Goal: Task Accomplishment & Management: Use online tool/utility

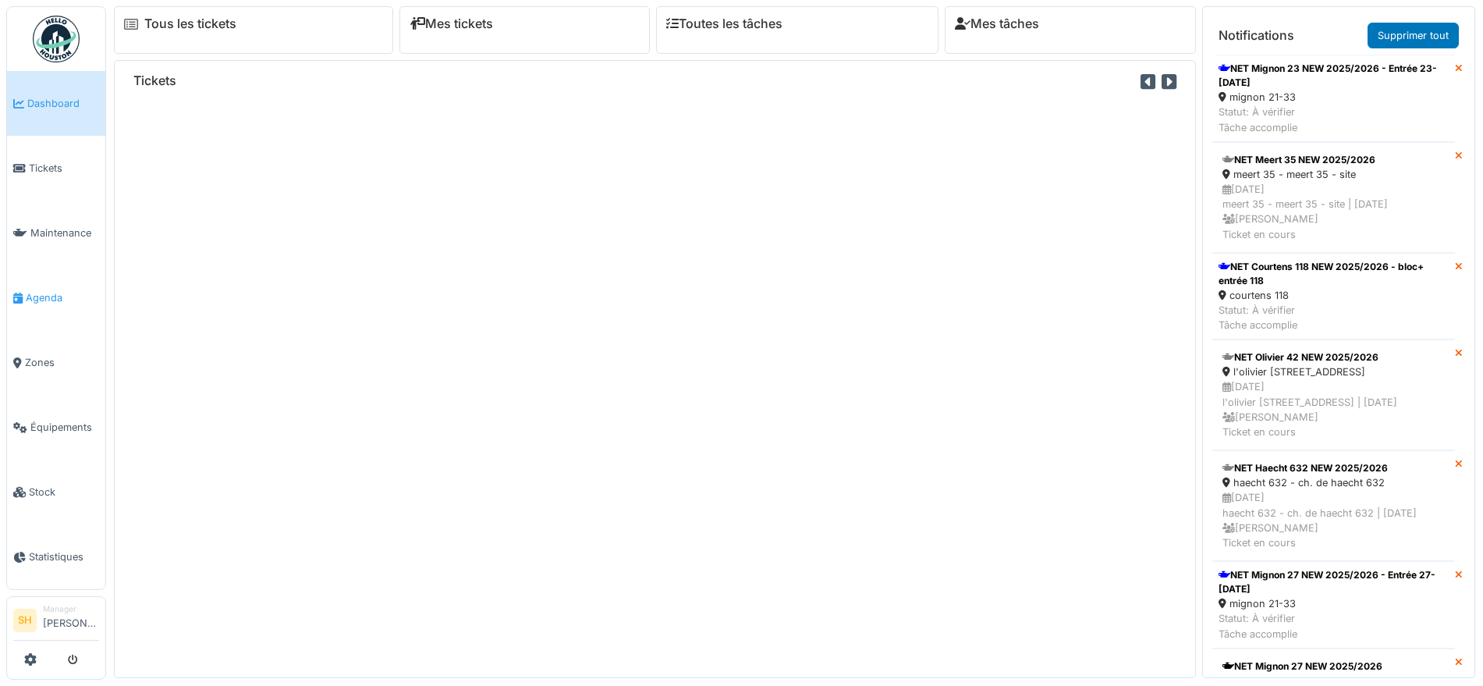
click at [69, 290] on span "Agenda" at bounding box center [62, 297] width 73 height 15
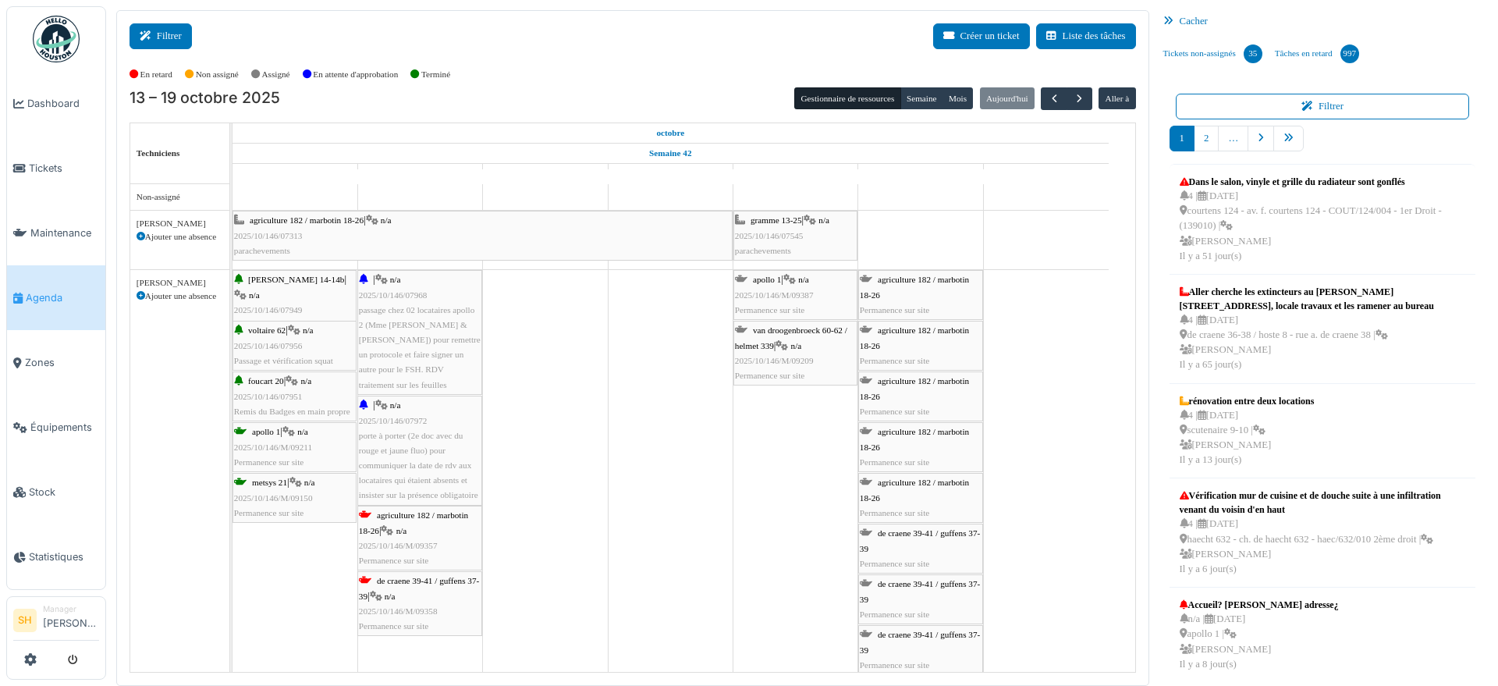
click at [171, 44] on button "Filtrer" at bounding box center [161, 36] width 62 height 26
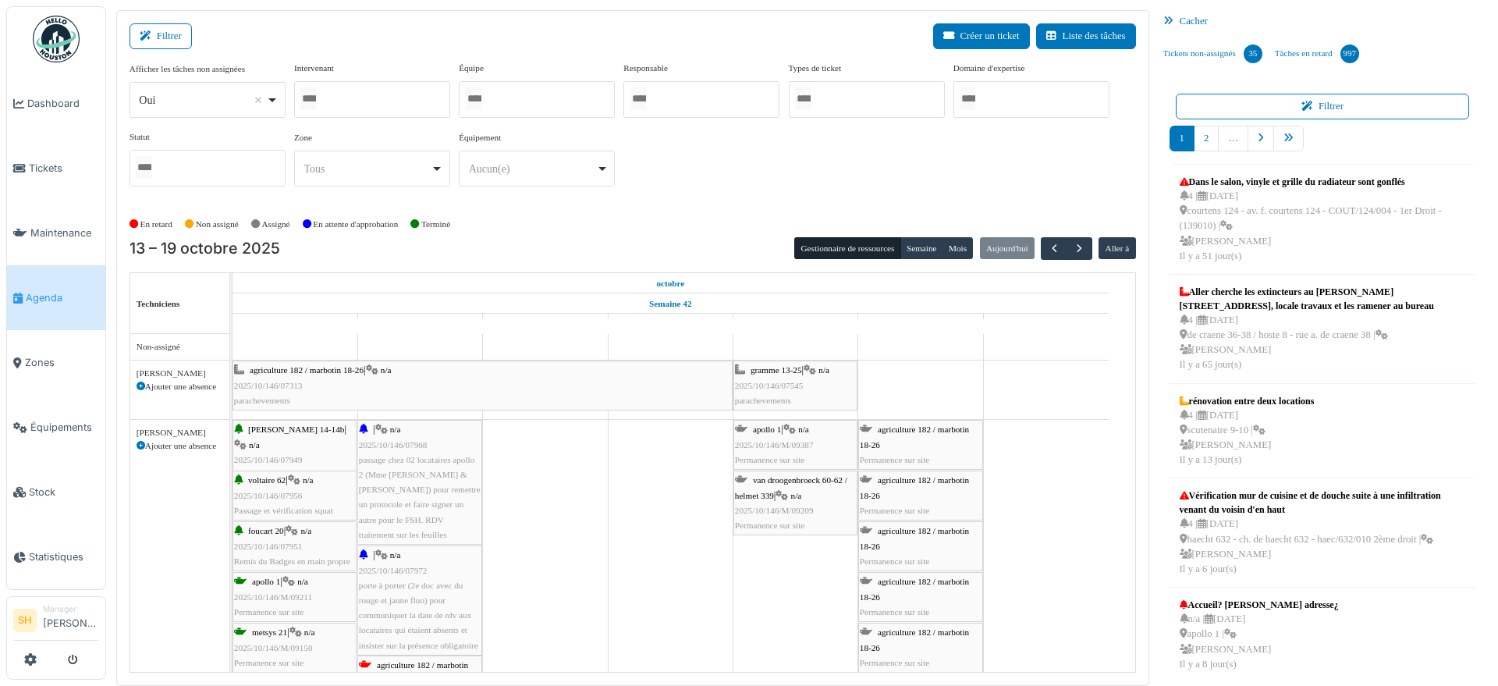
click at [536, 94] on div at bounding box center [537, 99] width 156 height 37
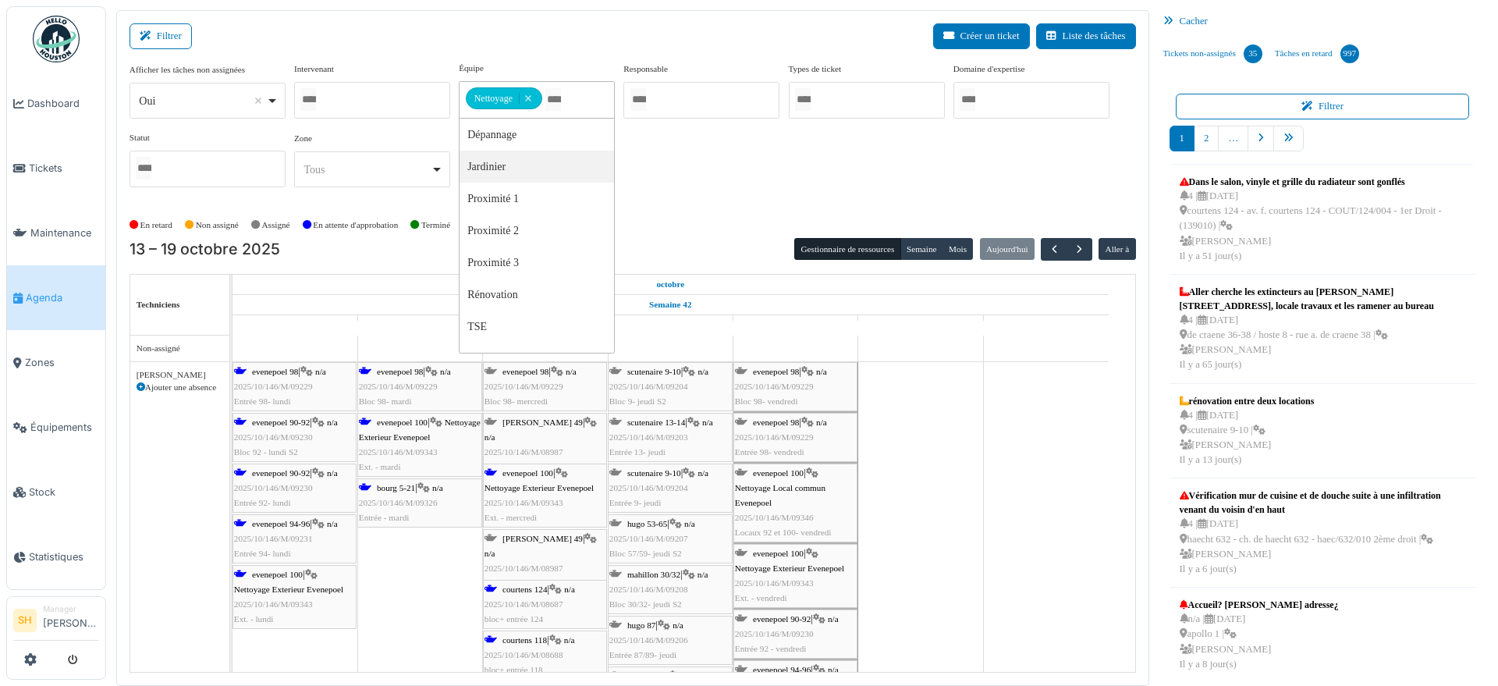
click at [694, 166] on div "Afficher les tâches non assignées *** Oui Remove item Oui Non Intervenant [PERS…" at bounding box center [633, 131] width 1006 height 138
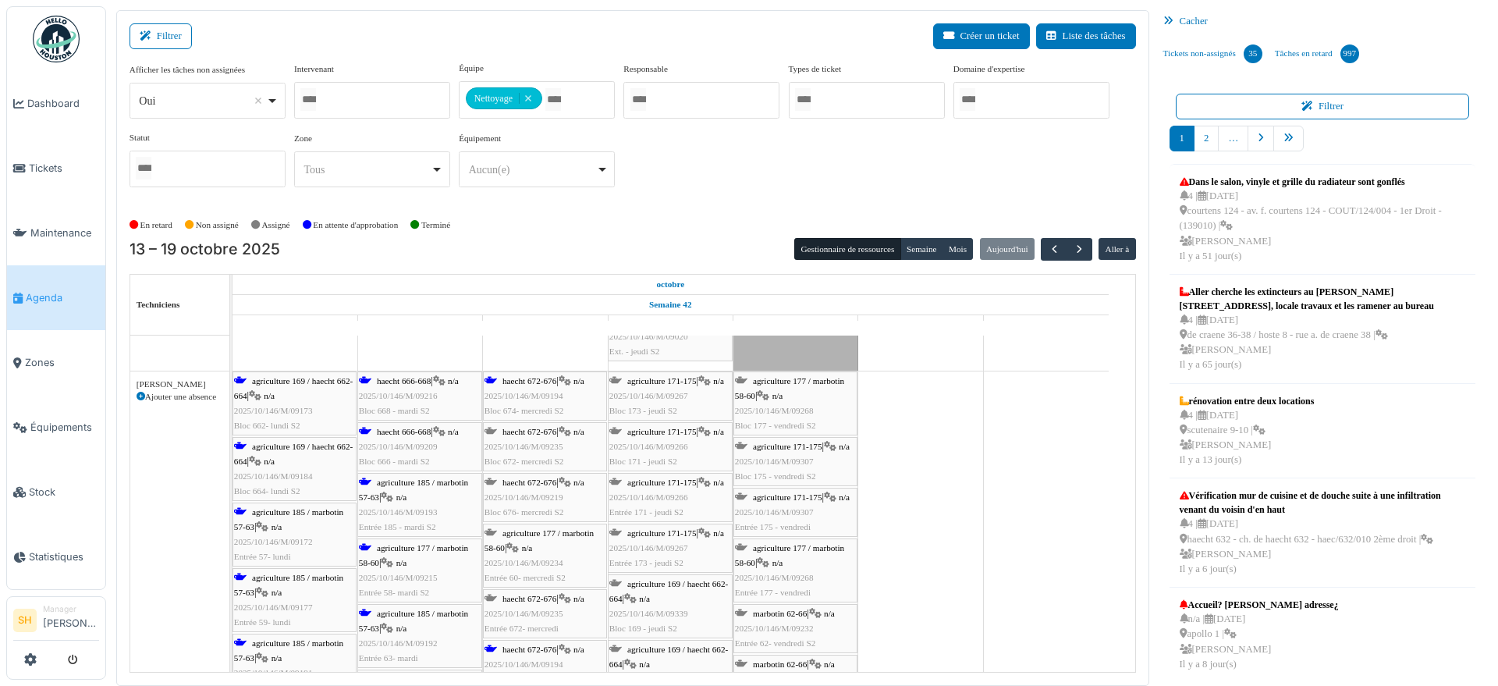
scroll to position [488, 0]
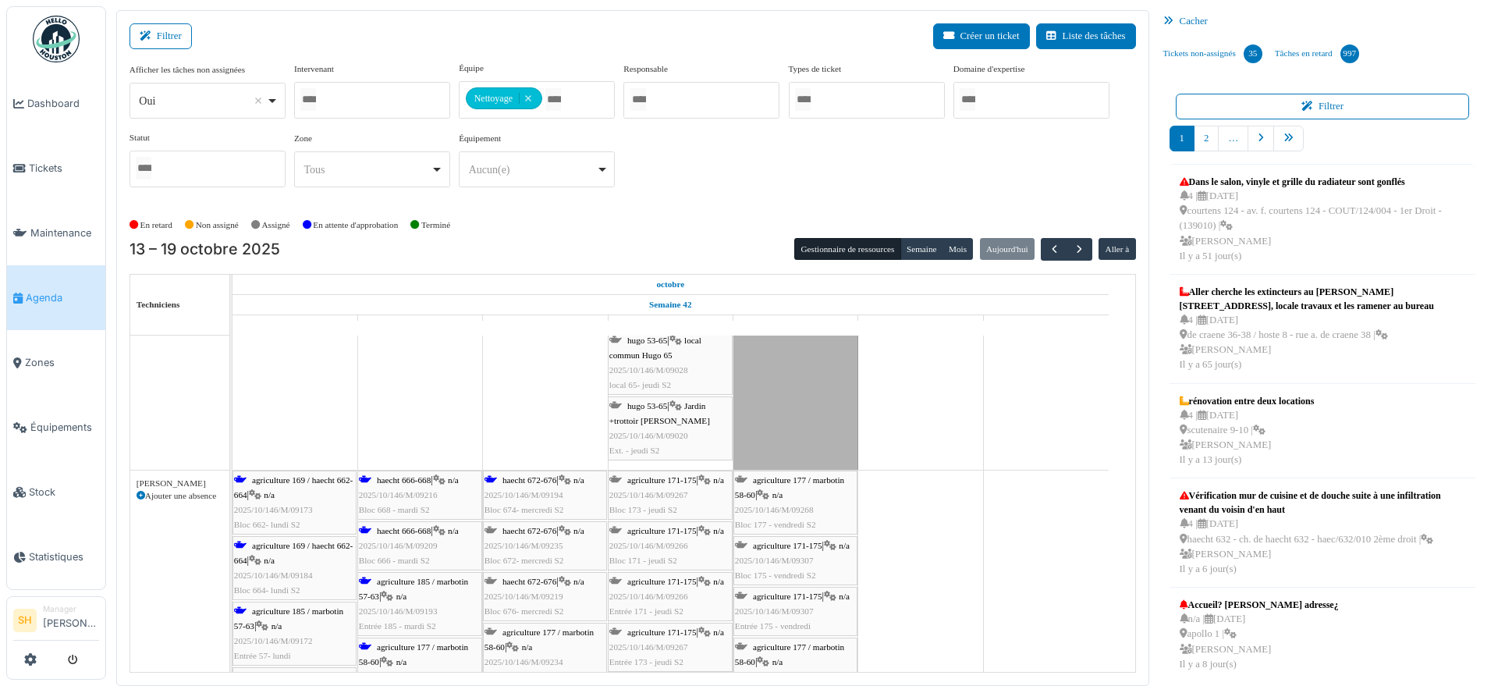
click at [361, 102] on div at bounding box center [372, 100] width 156 height 37
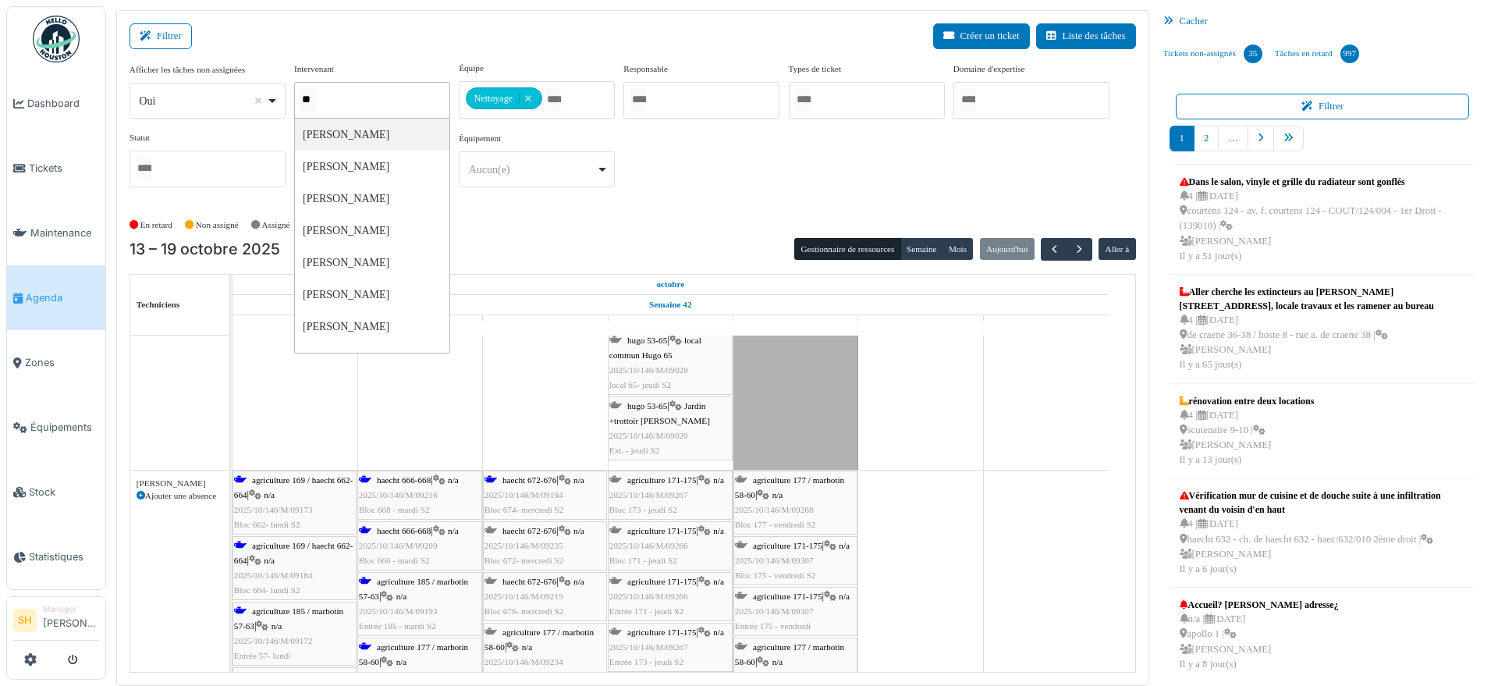
type input "***"
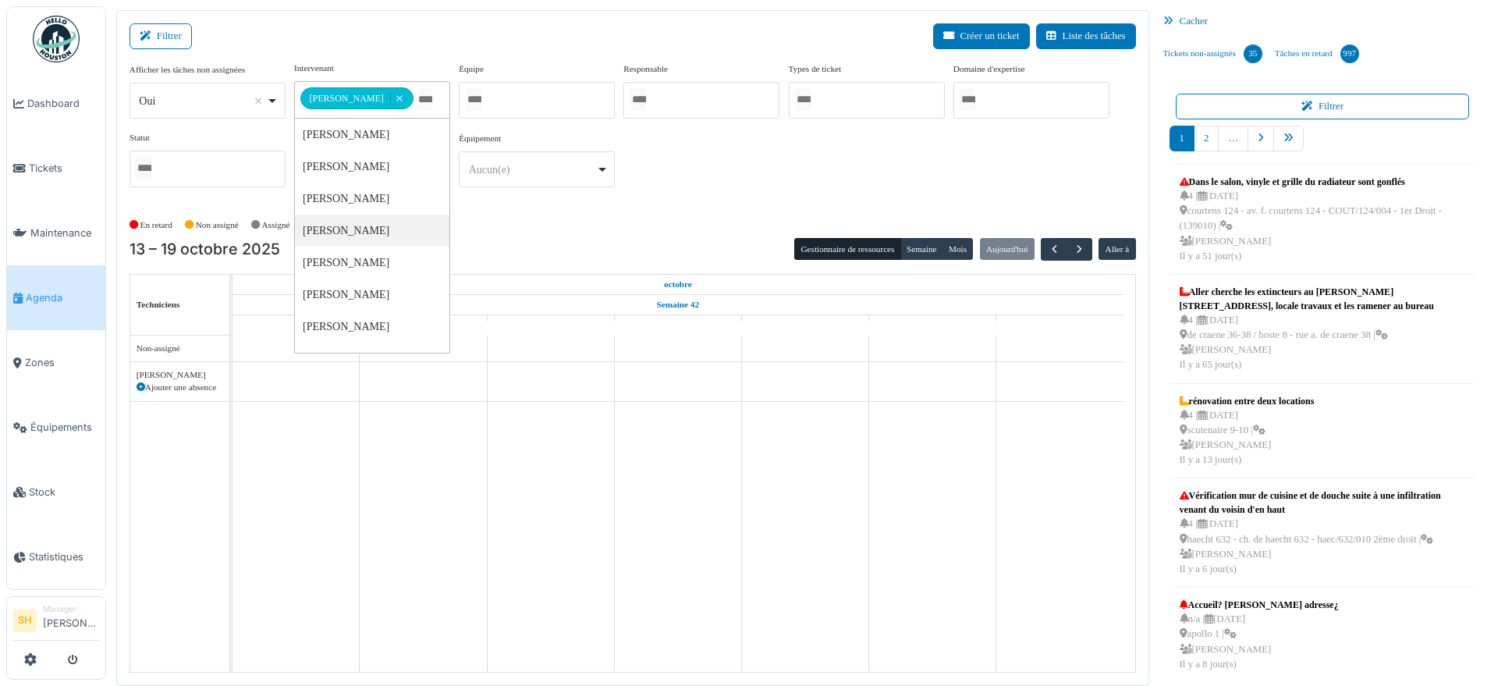
scroll to position [0, 0]
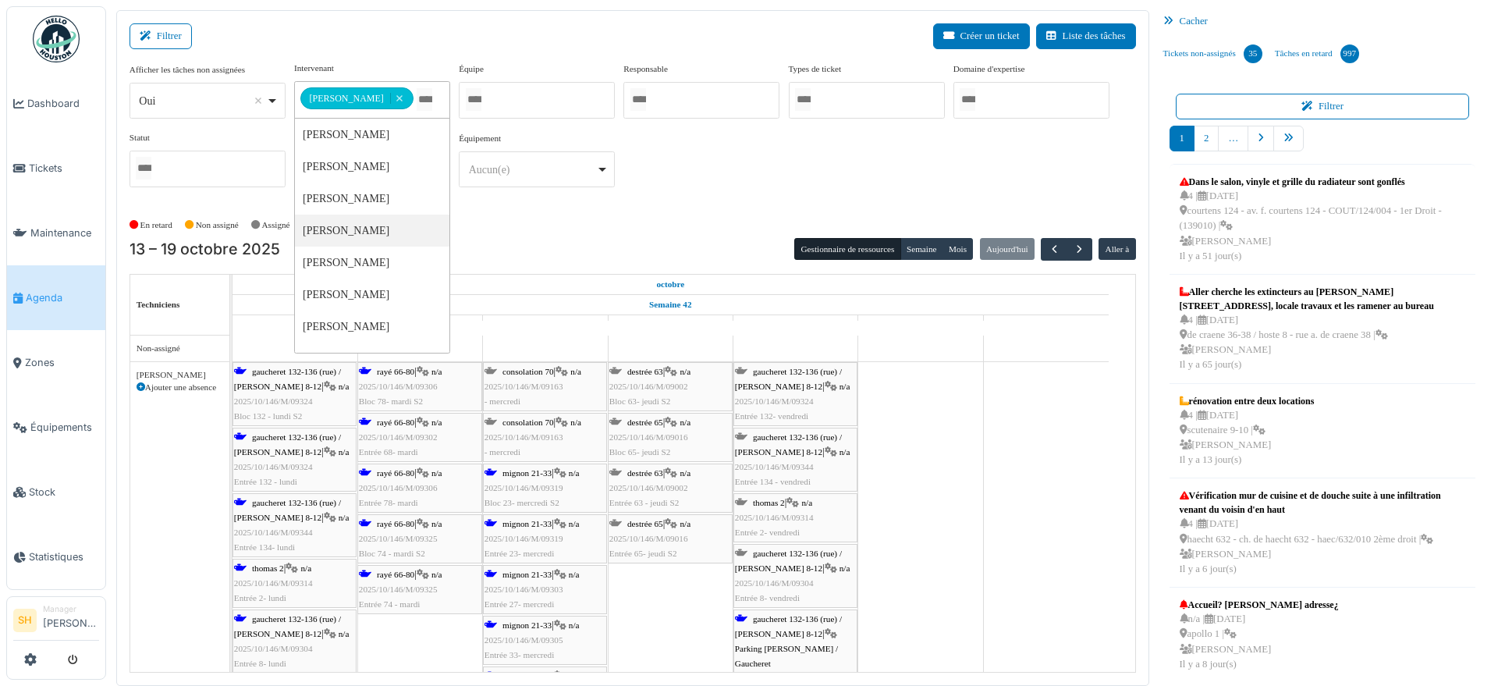
click at [545, 423] on span "consolation 70" at bounding box center [527, 421] width 51 height 9
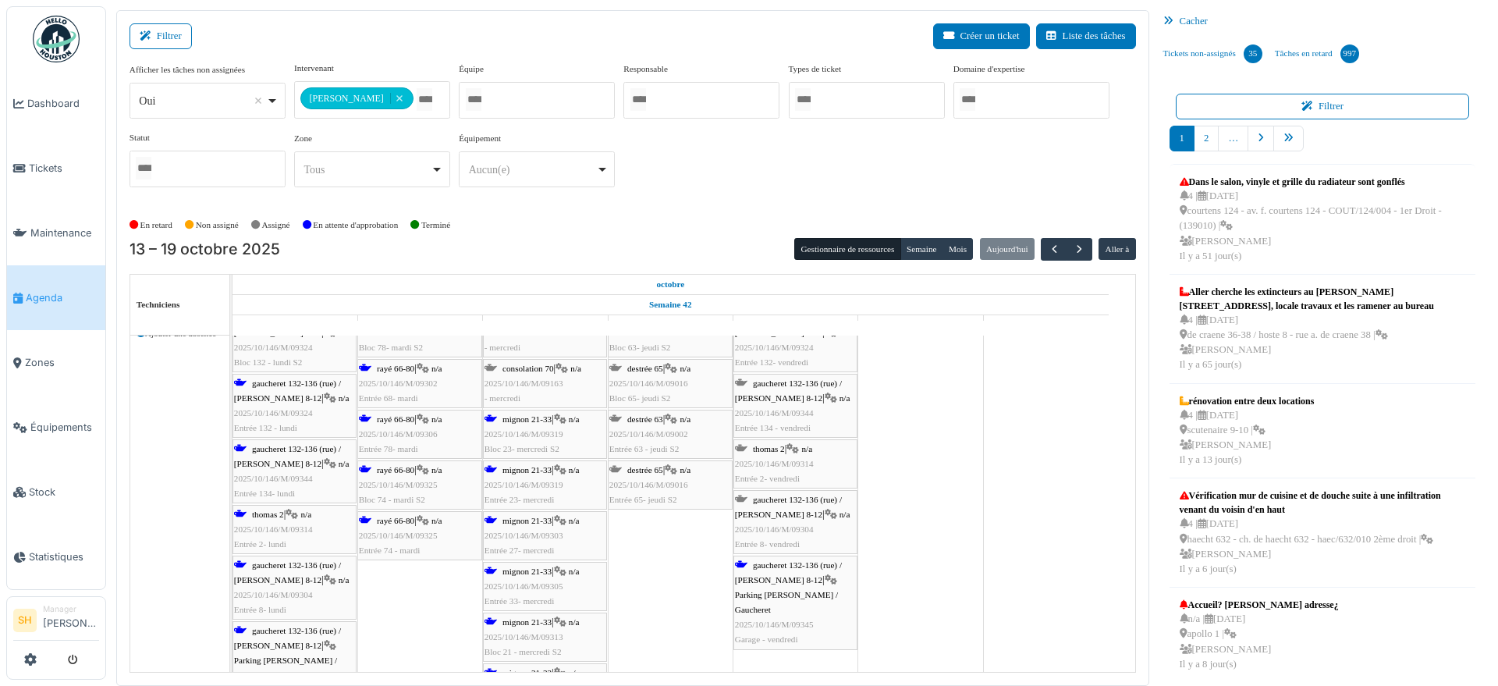
scroll to position [103, 0]
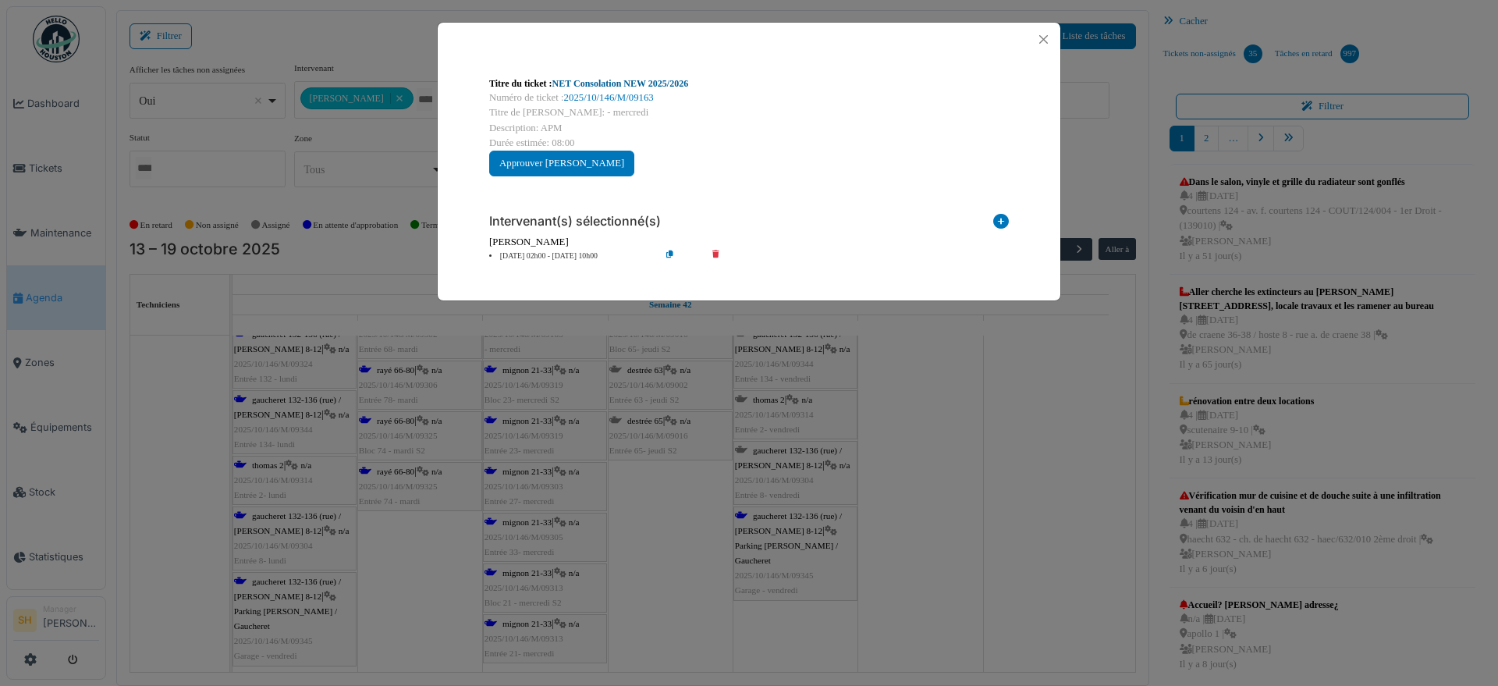
click at [612, 82] on link "NET Consolation NEW 2025/2026" at bounding box center [620, 83] width 137 height 11
click at [1041, 37] on button "Close" at bounding box center [1043, 39] width 21 height 21
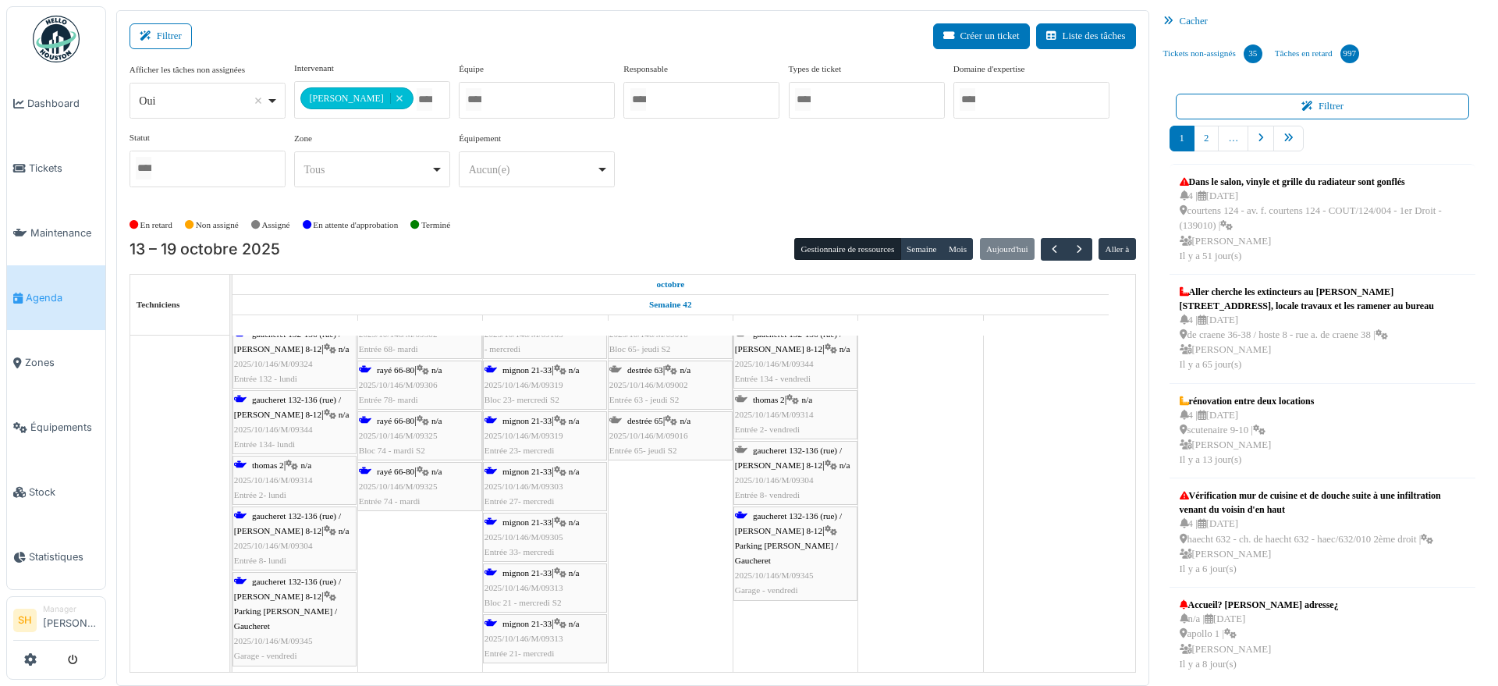
click at [543, 472] on span "mignon 21-33" at bounding box center [526, 471] width 49 height 9
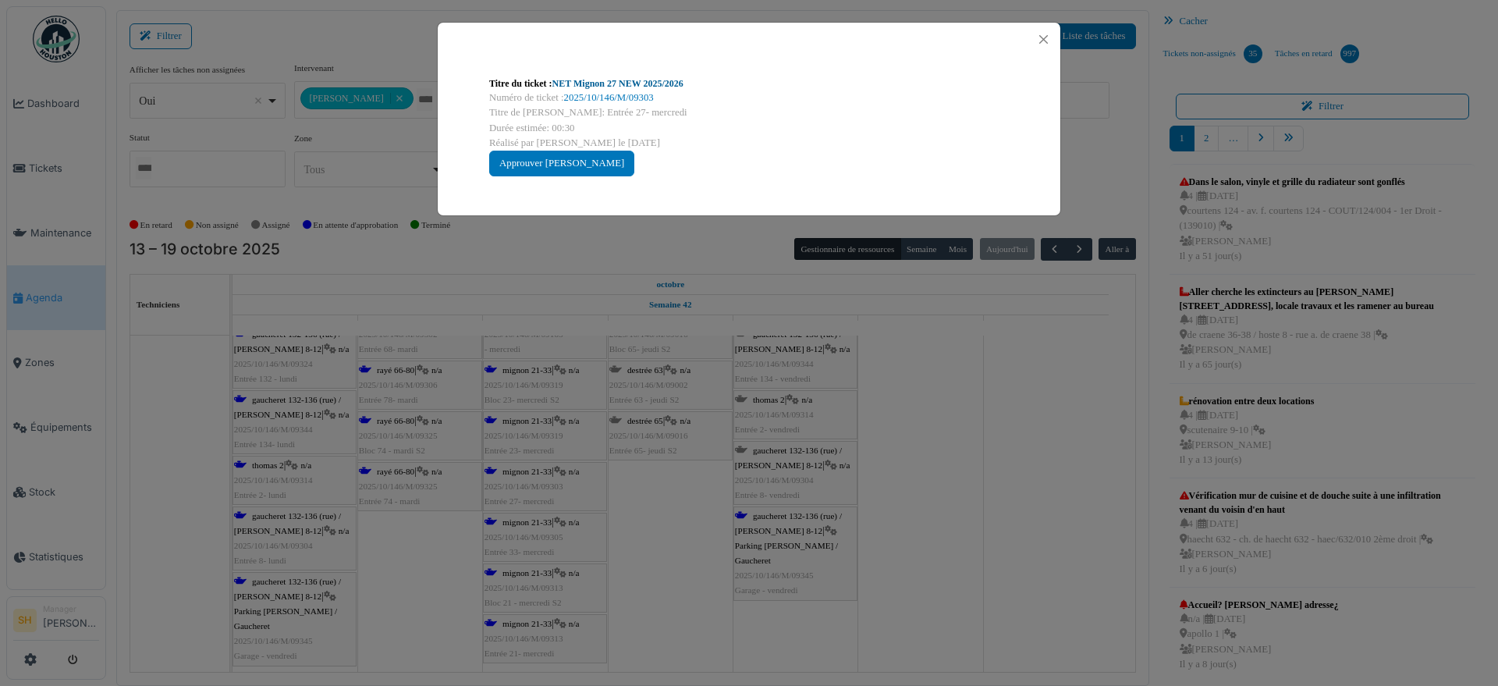
click at [631, 87] on link "NET Mignon 27 NEW 2025/2026" at bounding box center [617, 83] width 131 height 11
click at [983, 509] on div "Titre du ticket : NET Mignon 27 NEW 2025/2026 Numéro de ticket : 2025/10/146/M/…" at bounding box center [749, 343] width 1498 height 686
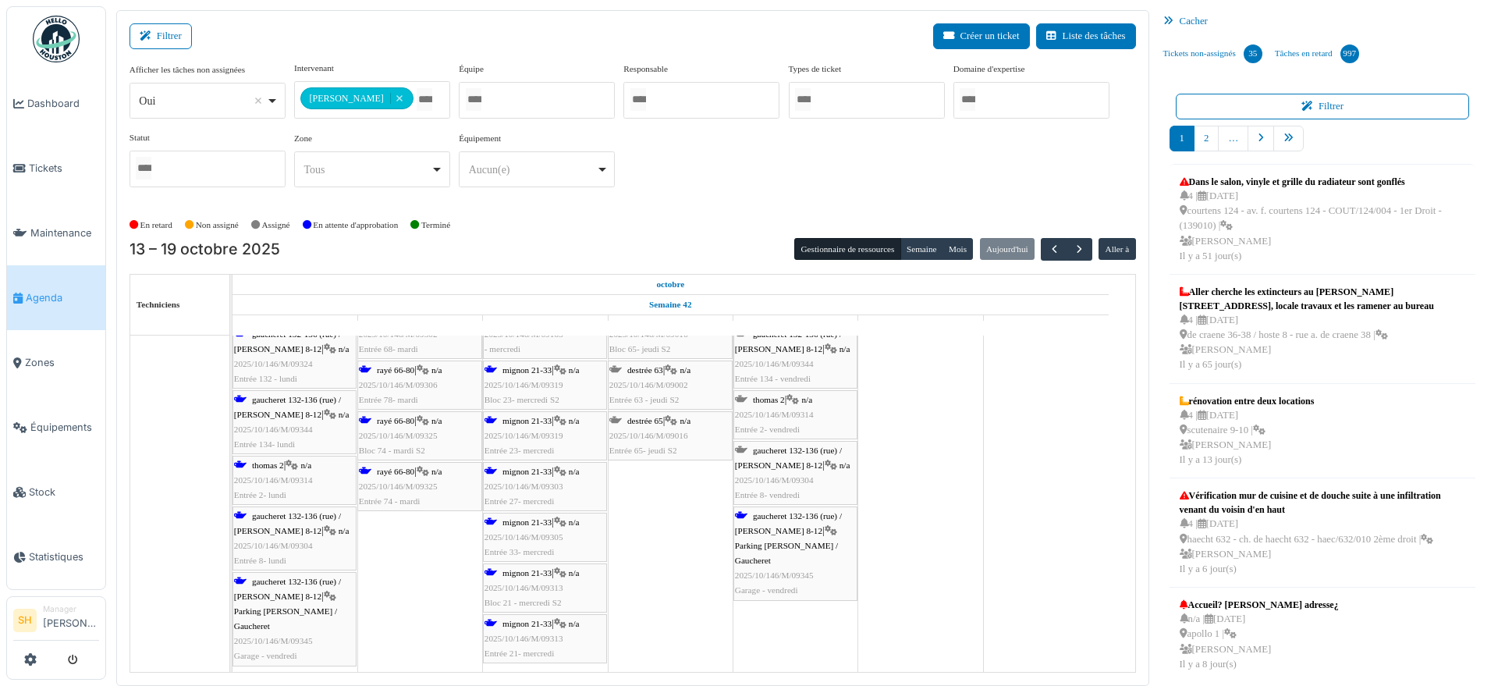
click at [530, 521] on span "mignon 21-33" at bounding box center [526, 521] width 49 height 9
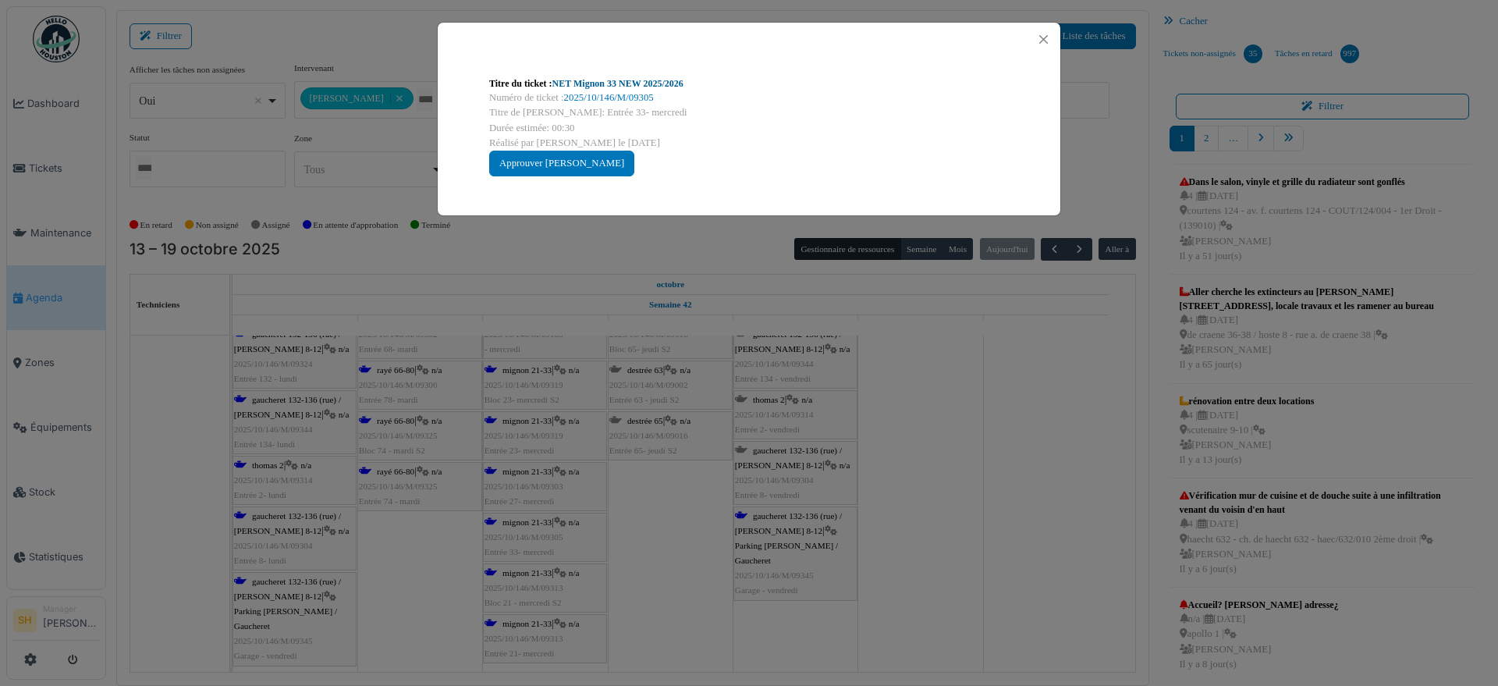
click at [613, 80] on link "NET Mignon 33 NEW 2025/2026" at bounding box center [617, 83] width 131 height 11
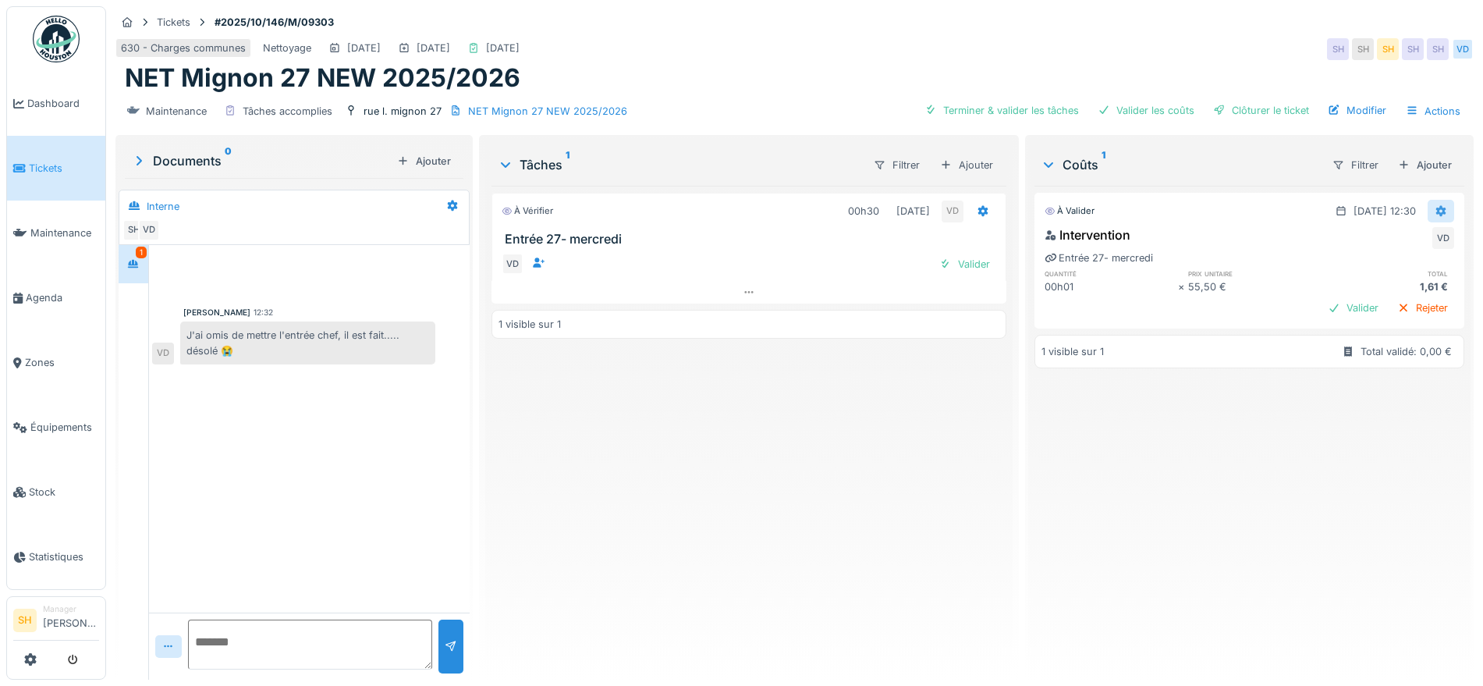
click at [1436, 208] on icon at bounding box center [1441, 210] width 10 height 11
click at [1418, 247] on div "Modifier" at bounding box center [1425, 245] width 76 height 23
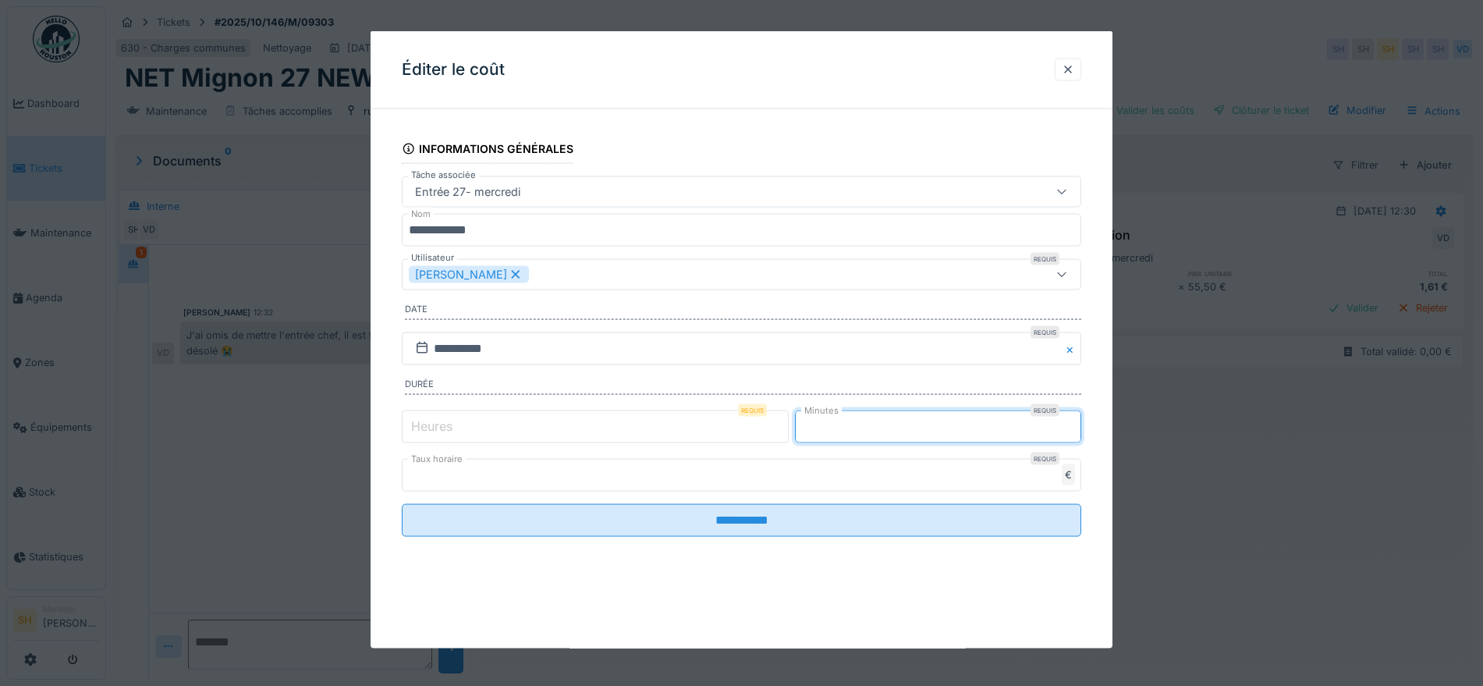
drag, startPoint x: 823, startPoint y: 428, endPoint x: 811, endPoint y: 430, distance: 11.8
click at [811, 430] on input "*" at bounding box center [938, 426] width 286 height 33
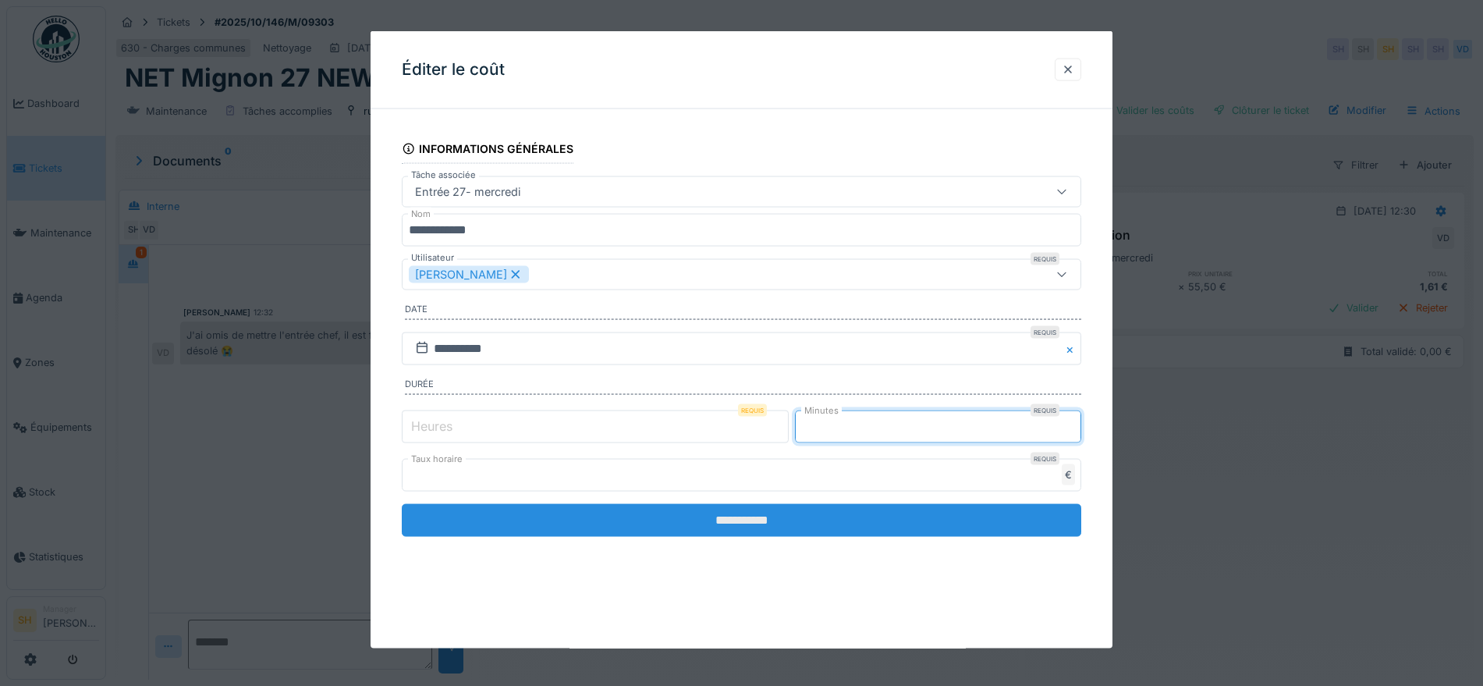
type input "**"
click at [823, 516] on input "**********" at bounding box center [742, 519] width 680 height 33
